Goal: Transaction & Acquisition: Book appointment/travel/reservation

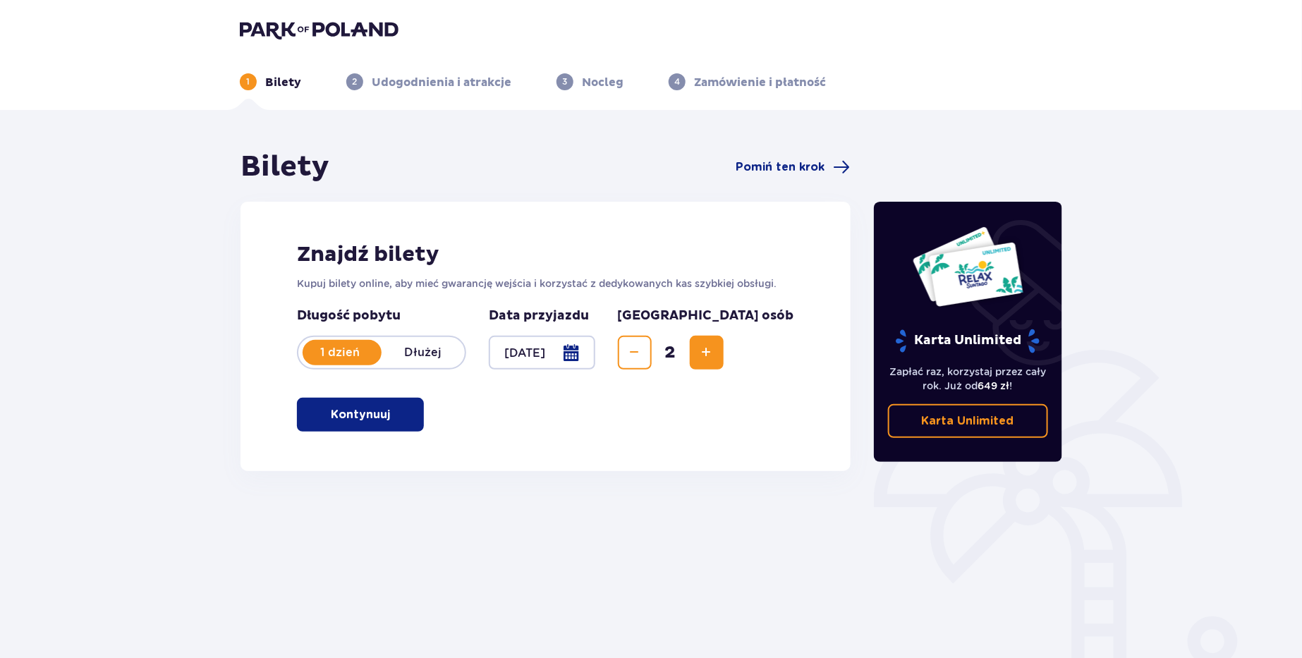
click at [367, 415] on p "Kontynuuj" at bounding box center [360, 415] width 59 height 16
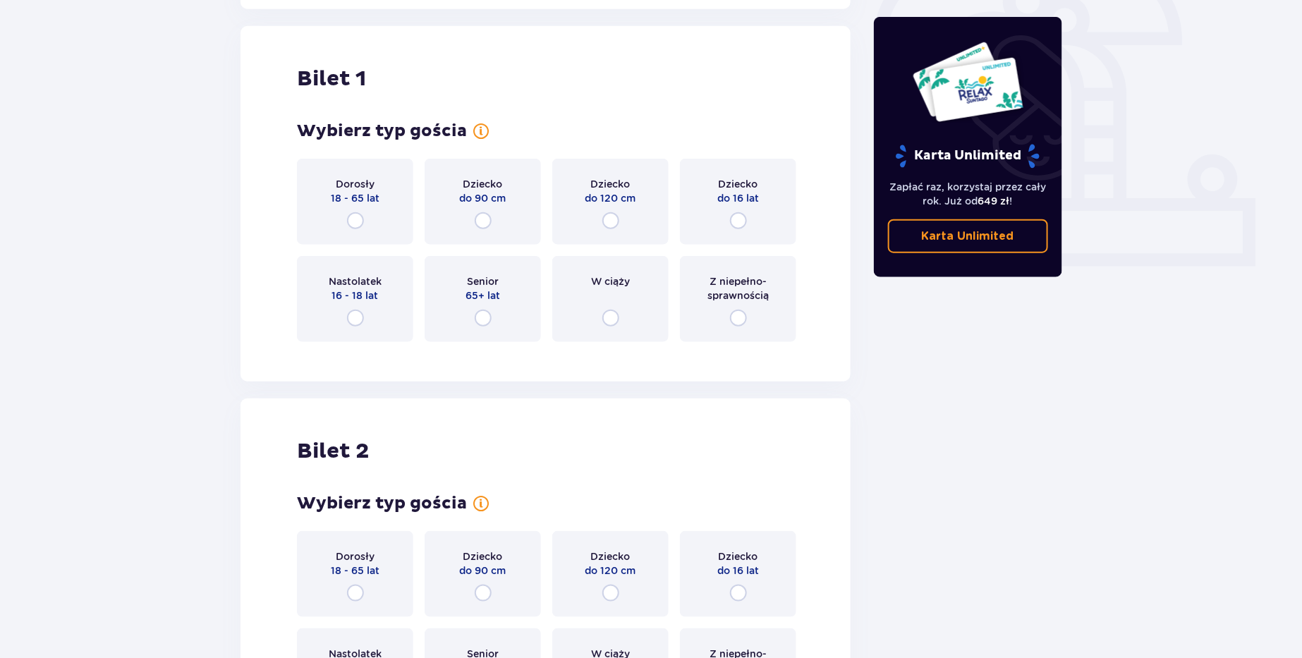
scroll to position [471, 0]
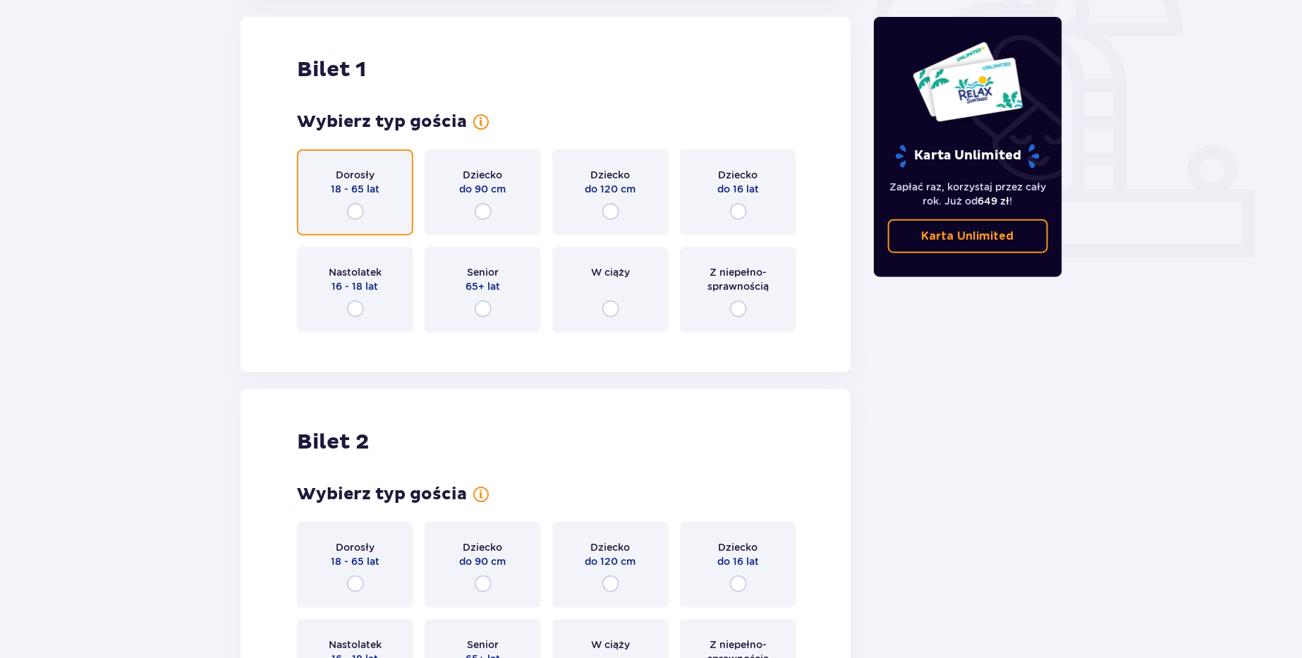
click at [357, 217] on input "radio" at bounding box center [355, 211] width 17 height 17
radio input "true"
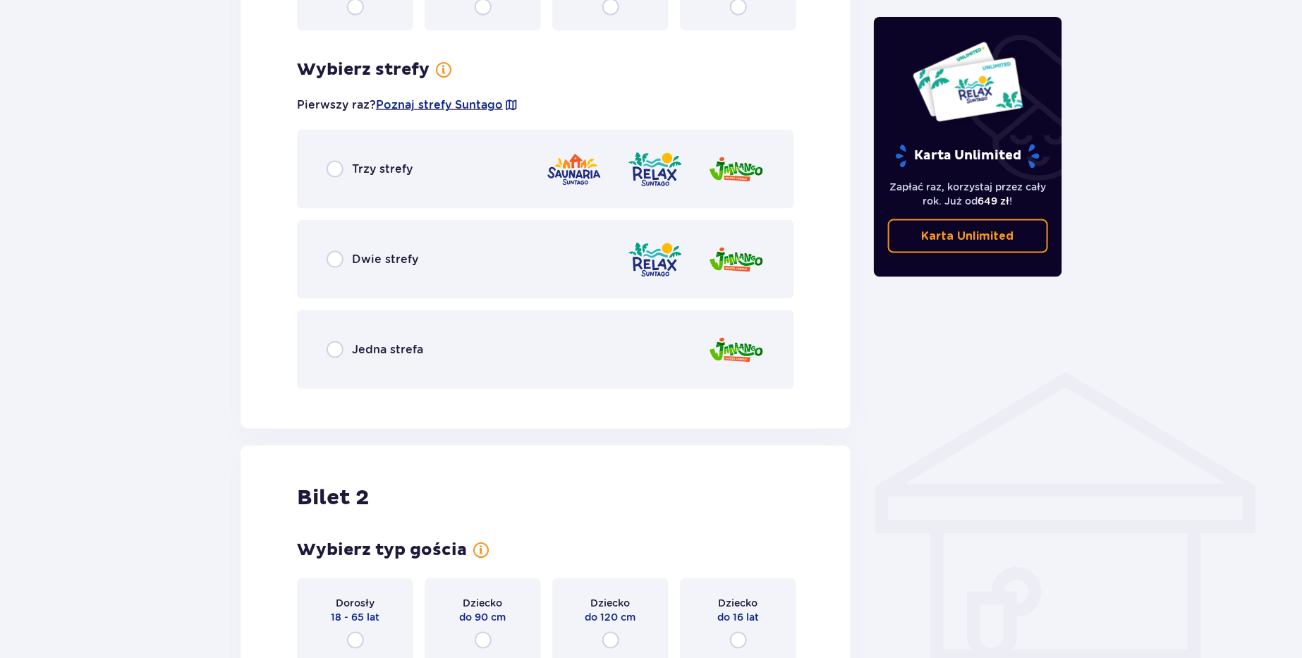
scroll to position [751, 0]
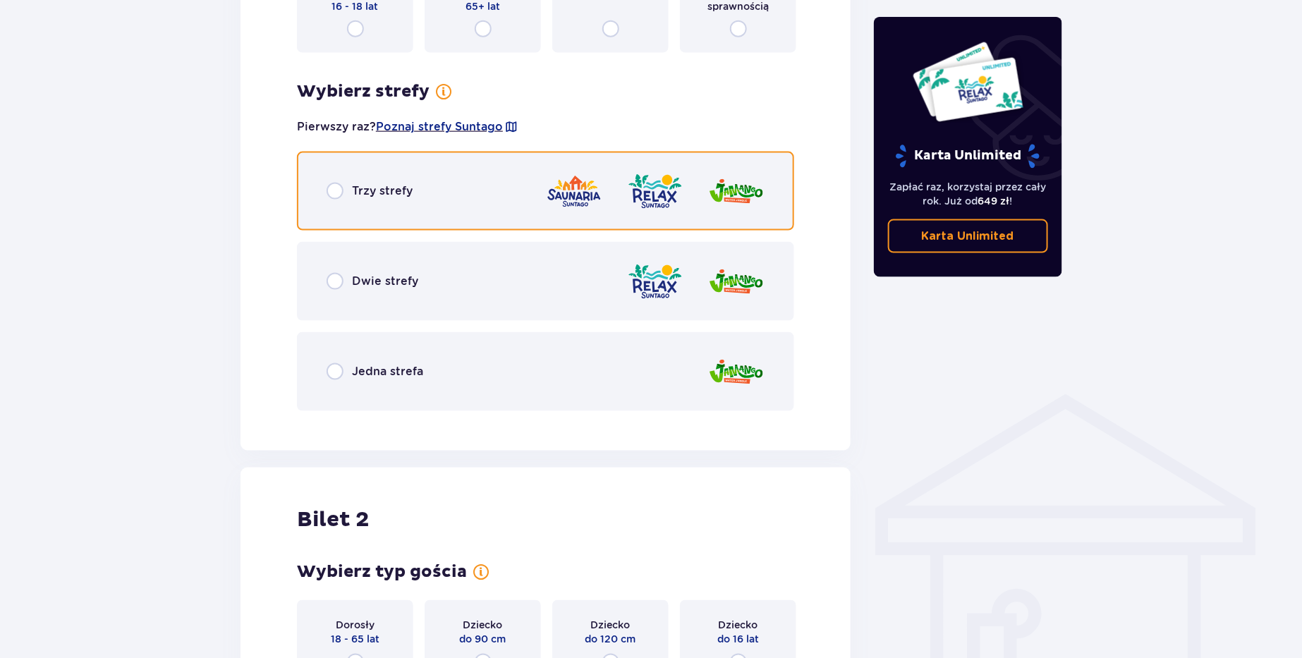
click at [333, 194] on input "radio" at bounding box center [335, 191] width 17 height 17
radio input "true"
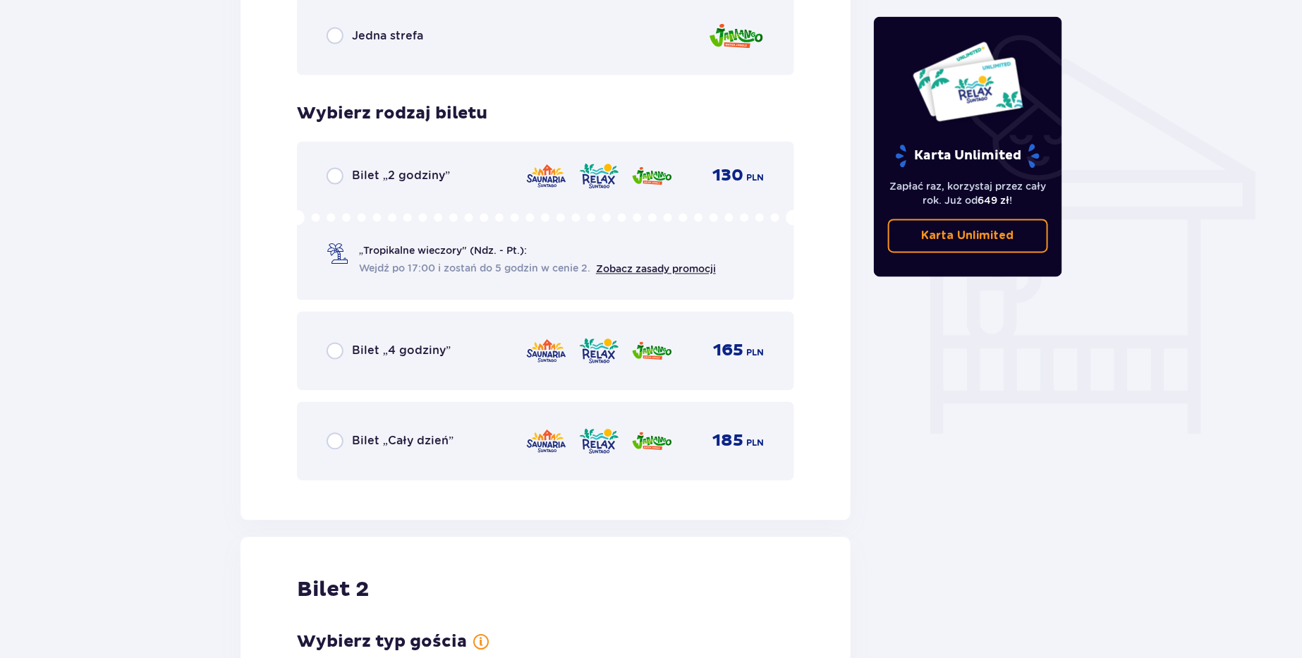
scroll to position [1110, 0]
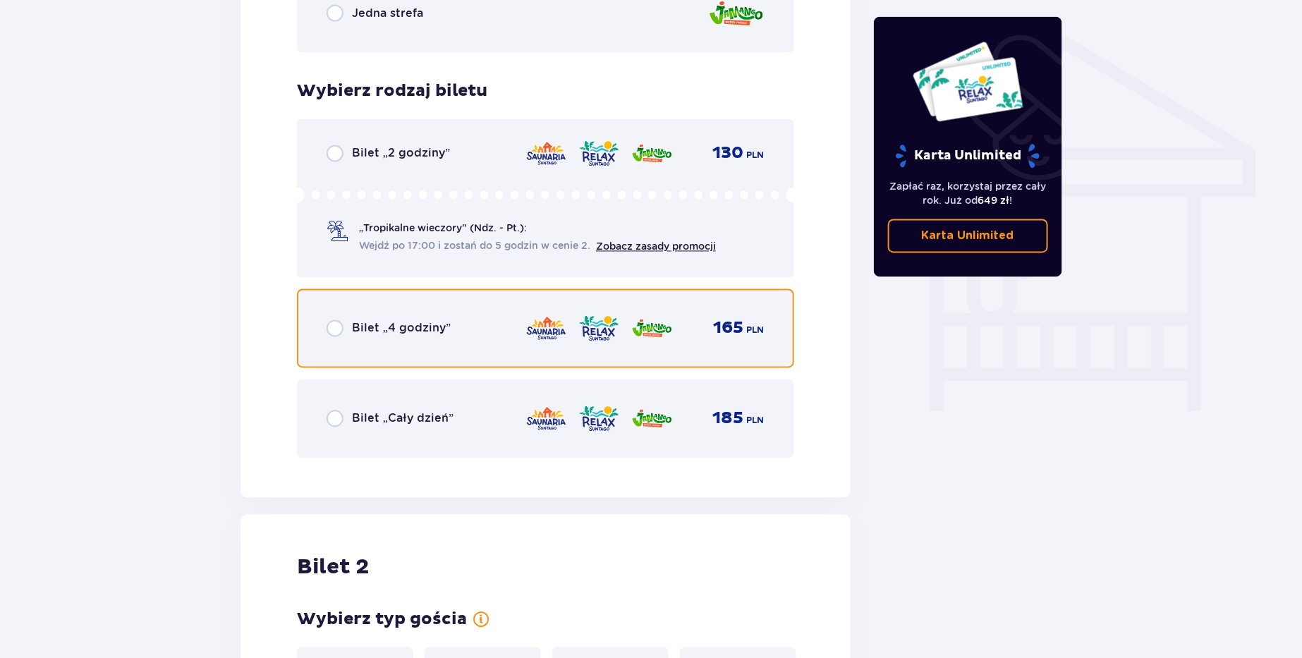
drag, startPoint x: 337, startPoint y: 331, endPoint x: 348, endPoint y: 335, distance: 12.1
click at [337, 331] on input "radio" at bounding box center [335, 328] width 17 height 17
radio input "true"
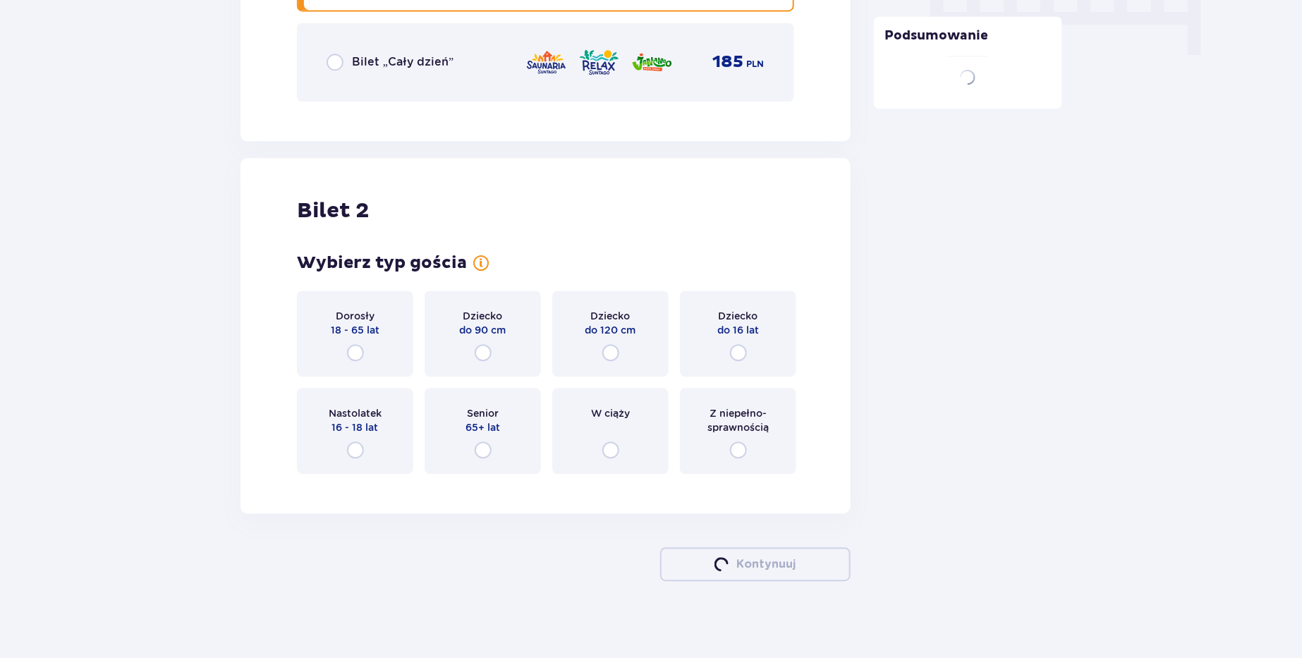
scroll to position [1473, 0]
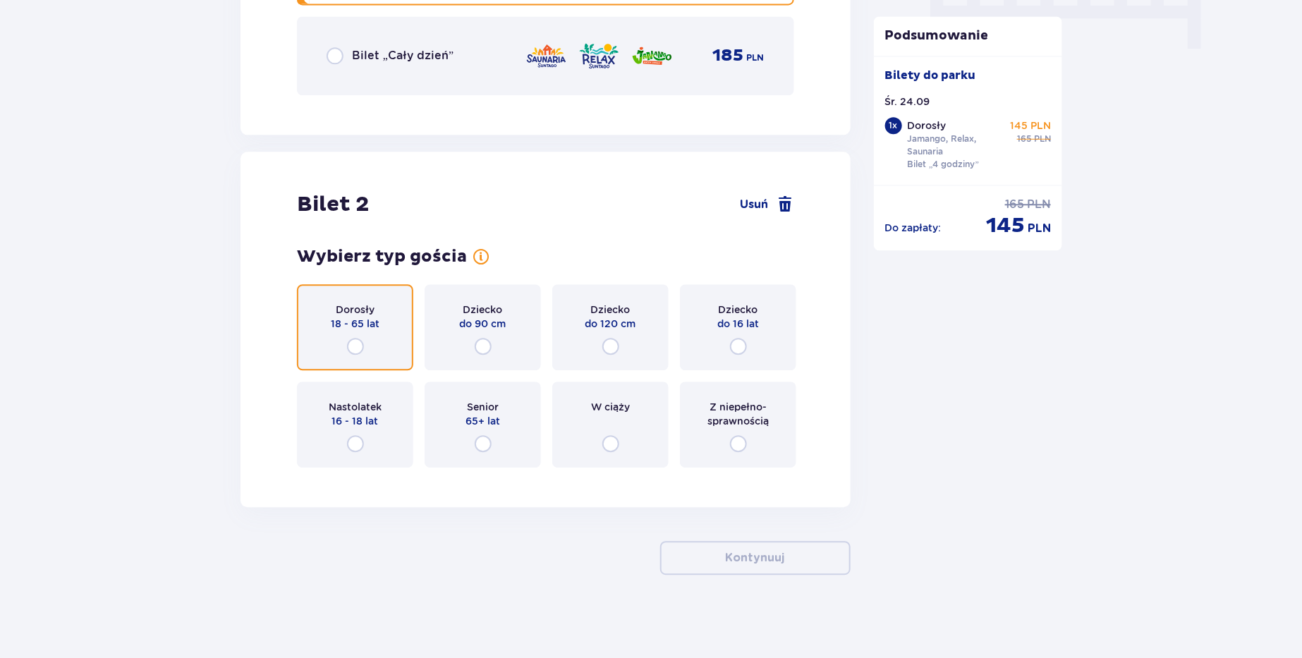
click at [359, 345] on input "radio" at bounding box center [355, 346] width 17 height 17
radio input "true"
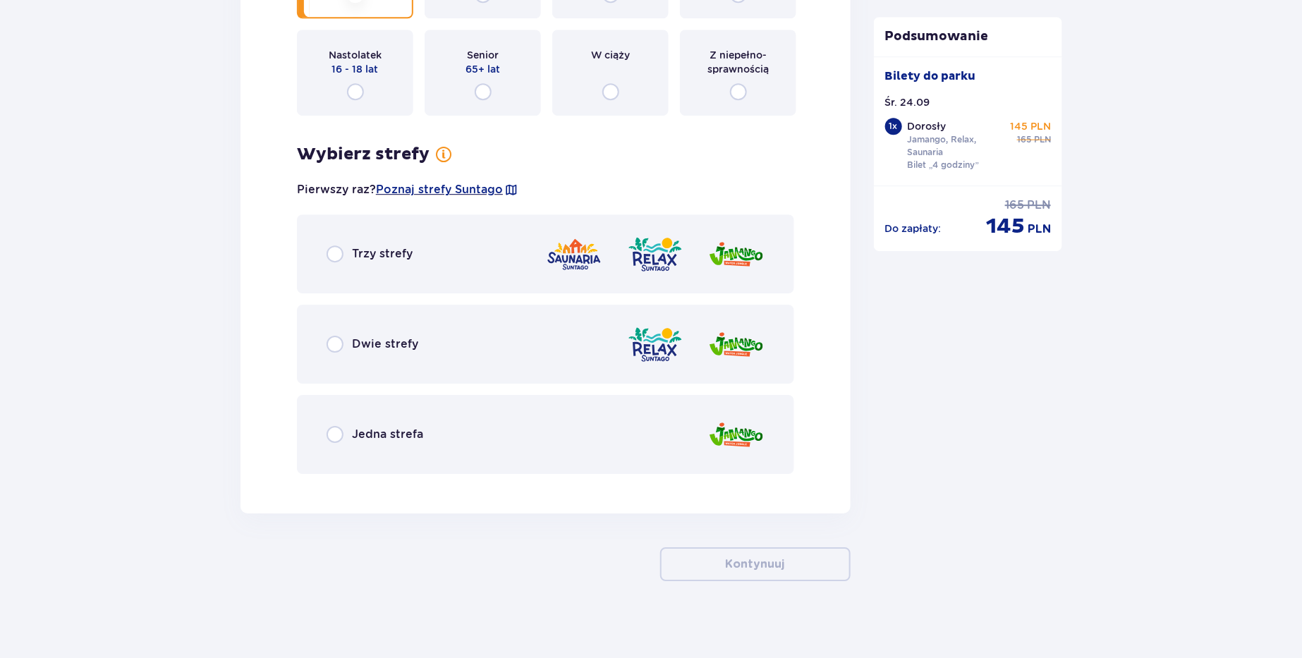
scroll to position [1832, 0]
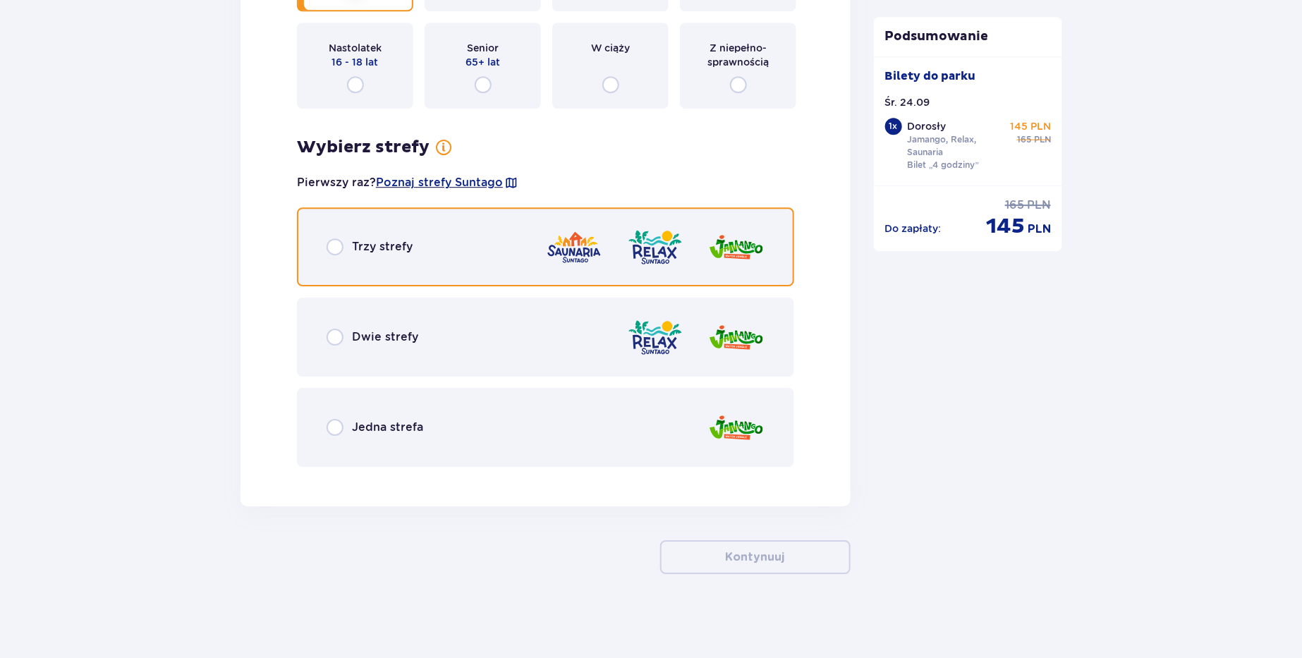
click at [332, 247] on input "radio" at bounding box center [335, 246] width 17 height 17
radio input "true"
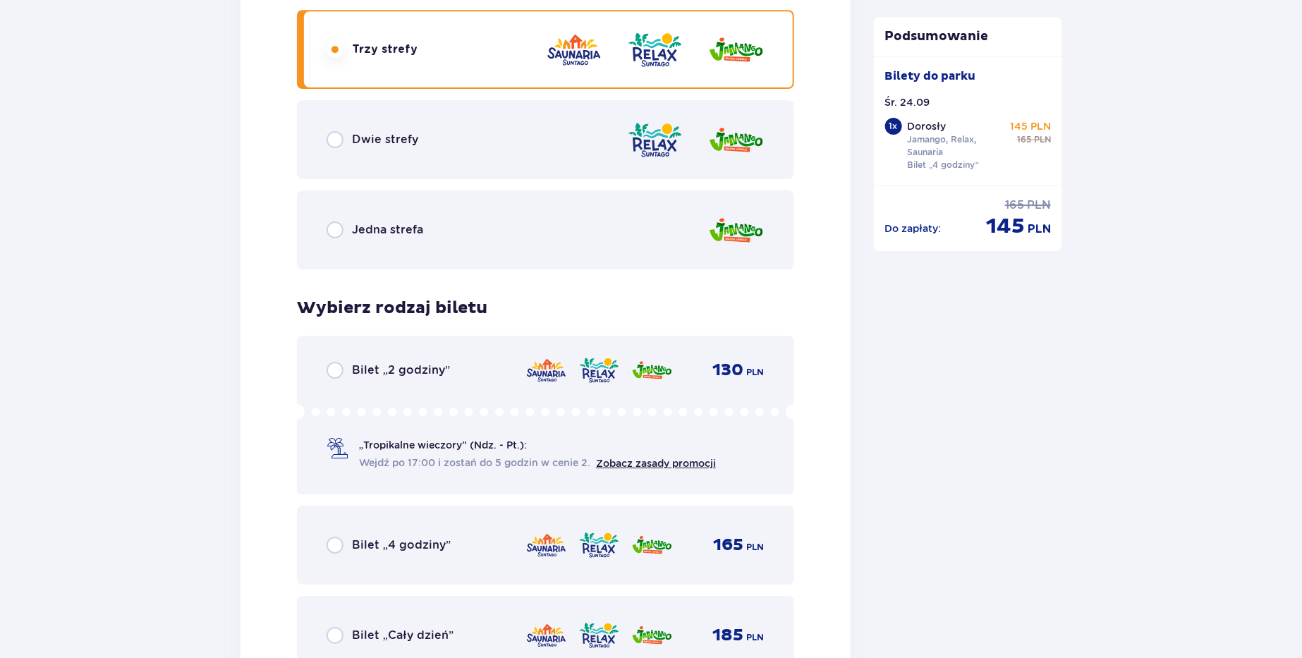
scroll to position [2173, 0]
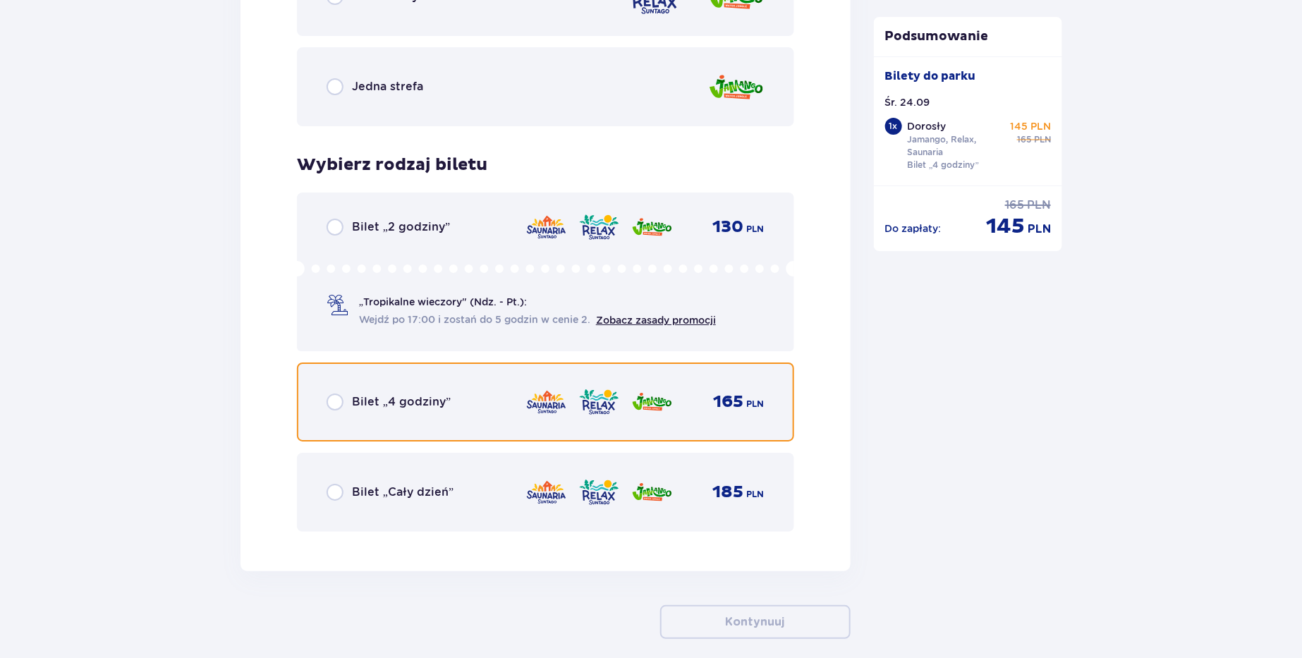
click at [332, 399] on input "radio" at bounding box center [335, 402] width 17 height 17
radio input "true"
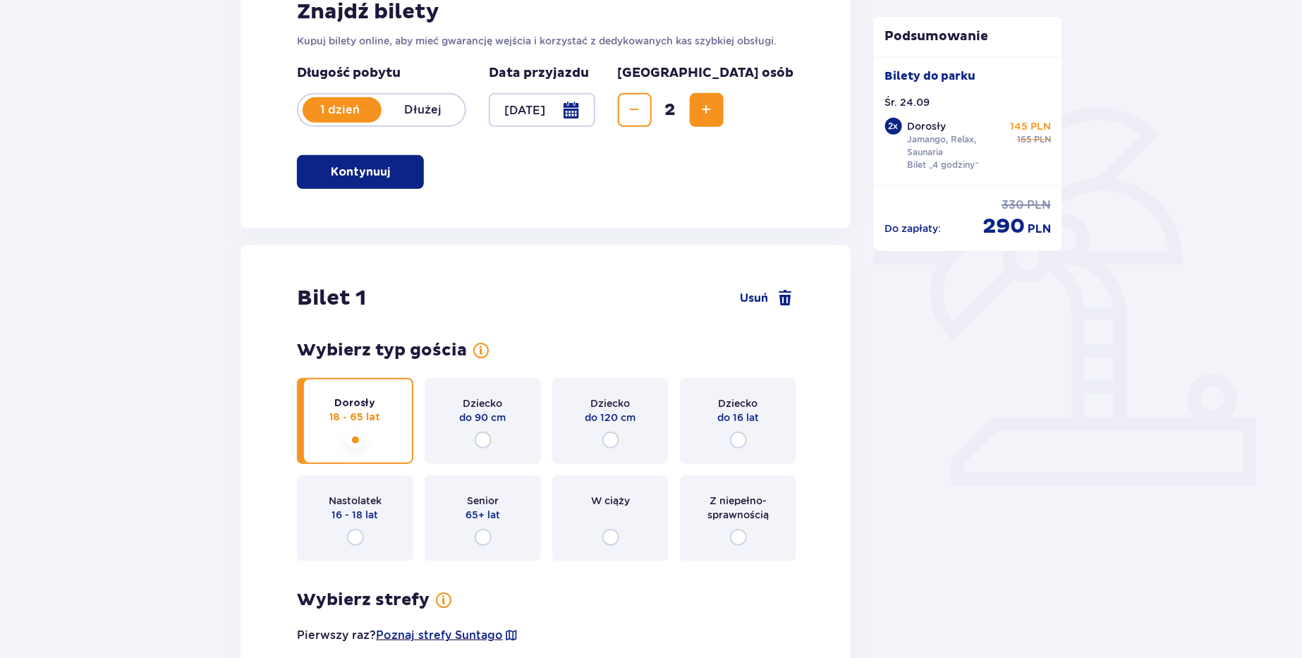
scroll to position [7, 0]
